Goal: Complete application form

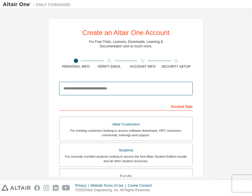
click at [105, 88] on input "email" at bounding box center [126, 89] width 134 height 14
type input "**********"
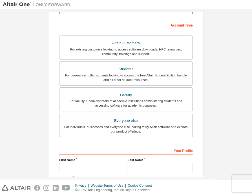
scroll to position [82, 0]
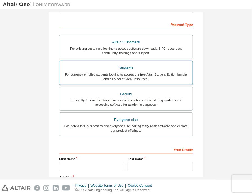
click at [171, 76] on div "For currently enrolled students looking to access the free Altair Student Editi…" at bounding box center [126, 76] width 126 height 9
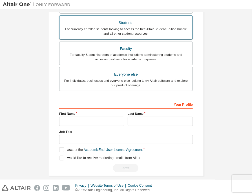
scroll to position [130, 0]
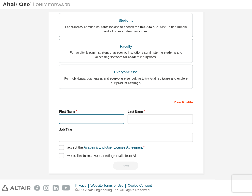
click at [107, 122] on input "text" at bounding box center [91, 118] width 65 height 9
type input "**********"
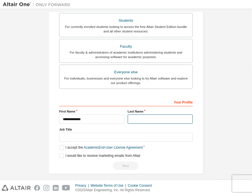
click at [145, 118] on input "text" at bounding box center [160, 118] width 65 height 9
type input "*********"
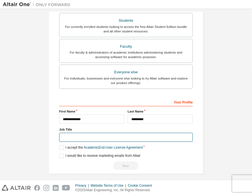
click at [133, 136] on input "text" at bounding box center [126, 137] width 134 height 9
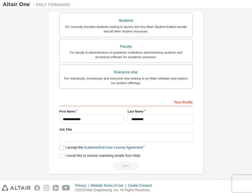
click at [63, 147] on label "I accept the Academic End-User License Agreement" at bounding box center [100, 147] width 83 height 5
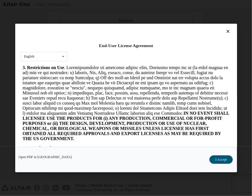
scroll to position [502, 0]
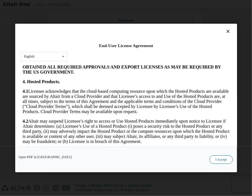
click at [215, 161] on button "I Accept" at bounding box center [220, 159] width 23 height 8
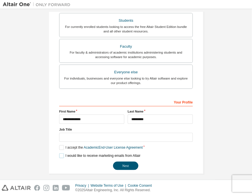
click at [61, 154] on label "I would like to receive marketing emails from Altair" at bounding box center [99, 155] width 81 height 5
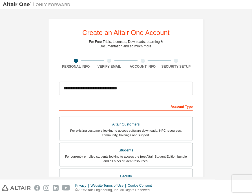
scroll to position [132, 0]
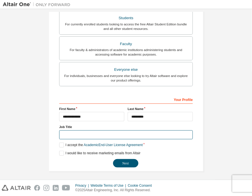
click at [109, 135] on input "text" at bounding box center [126, 134] width 134 height 9
type input "*******"
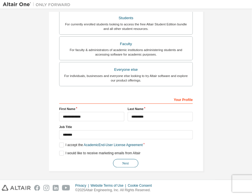
click at [129, 164] on button "Next" at bounding box center [125, 163] width 25 height 8
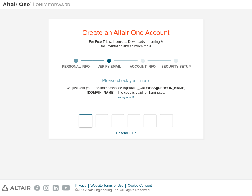
type input "*"
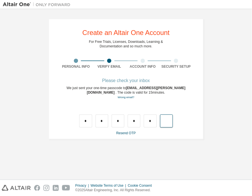
type input "*"
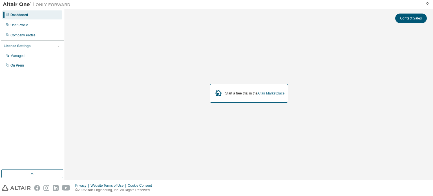
click at [277, 93] on link "Altair Marketplace" at bounding box center [270, 93] width 27 height 4
click at [26, 3] on img at bounding box center [38, 5] width 70 height 6
